Goal: Task Accomplishment & Management: Manage account settings

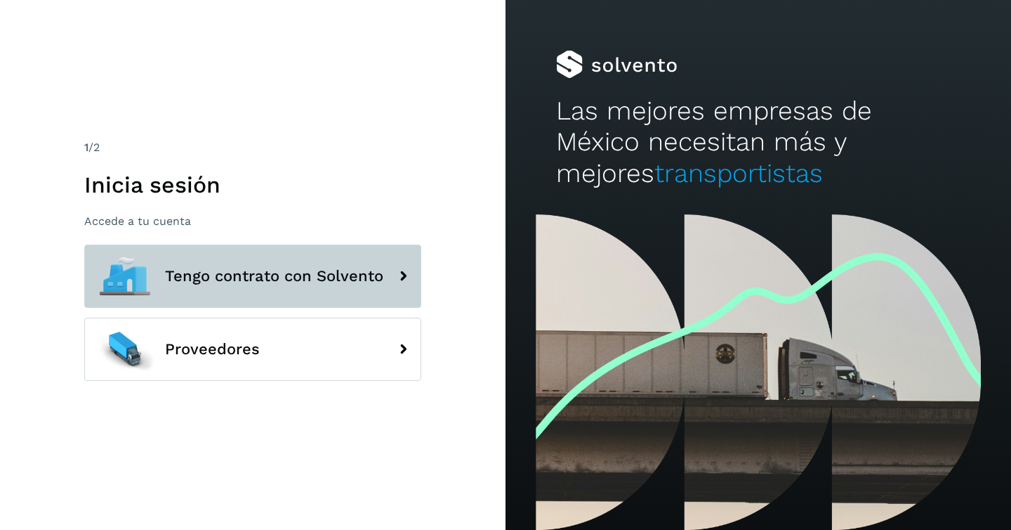
click at [353, 281] on span "Tengo contrato con Solvento" at bounding box center [274, 276] width 218 height 17
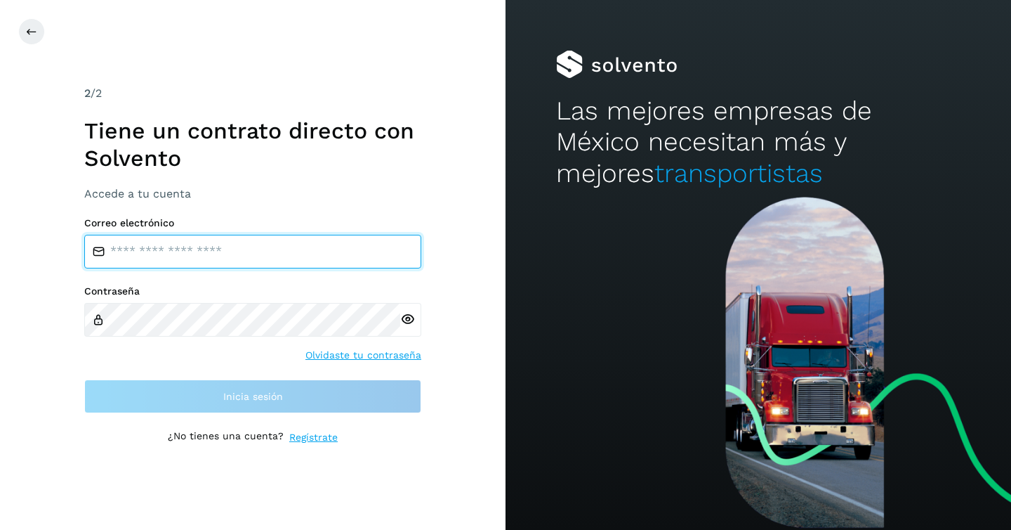
type input "**********"
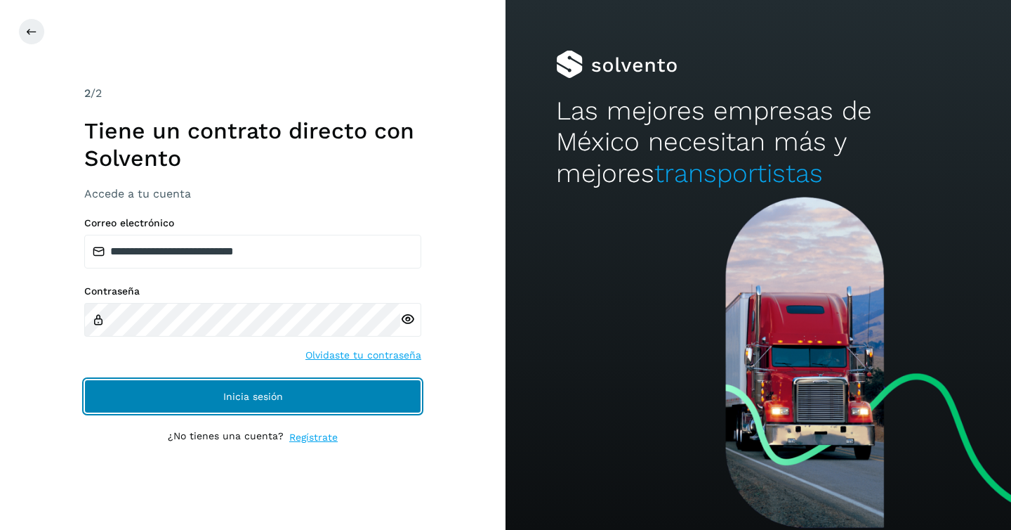
click at [252, 405] on button "Inicia sesión" at bounding box center [252, 396] width 337 height 34
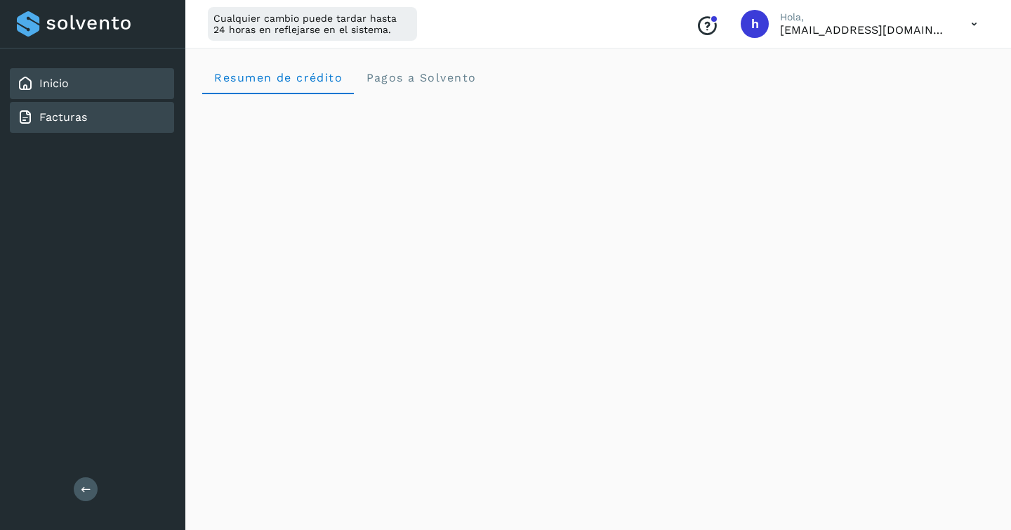
click at [89, 111] on div "Facturas" at bounding box center [92, 117] width 164 height 31
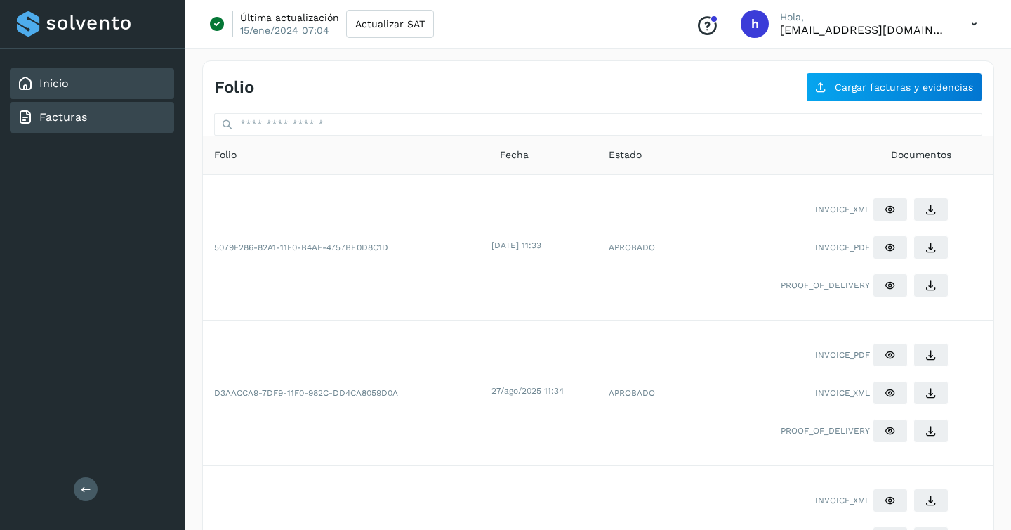
click at [80, 86] on div "Inicio" at bounding box center [92, 83] width 164 height 31
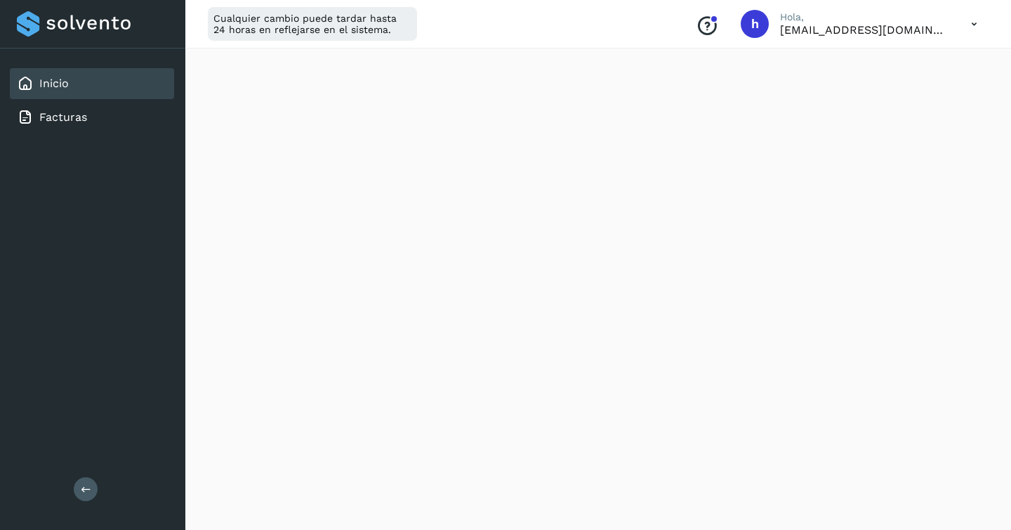
scroll to position [199, 0]
click at [975, 20] on icon at bounding box center [974, 24] width 29 height 29
click at [894, 91] on div "Cerrar sesión" at bounding box center [904, 90] width 167 height 27
